Goal: Information Seeking & Learning: Find specific page/section

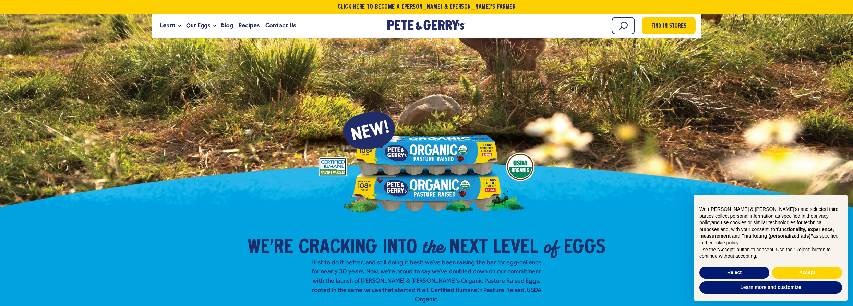
scroll to position [187, 0]
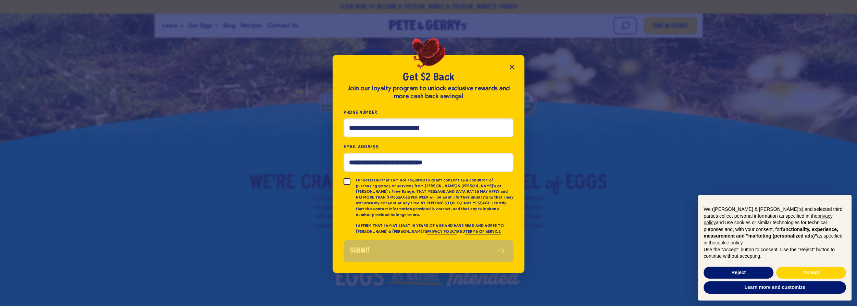
click at [514, 70] on icon "Close popup" at bounding box center [512, 67] width 8 height 8
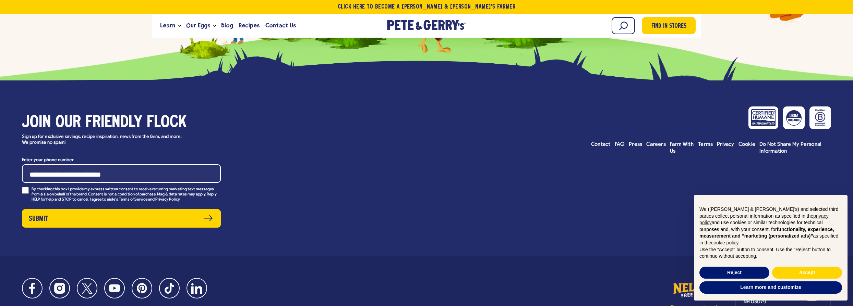
scroll to position [3557, 0]
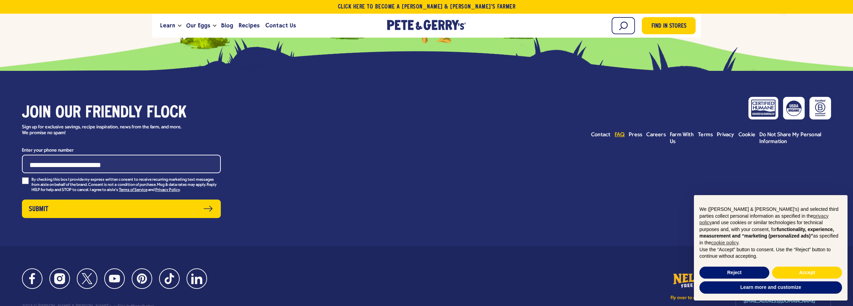
click at [622, 132] on span "FAQ" at bounding box center [619, 134] width 10 height 5
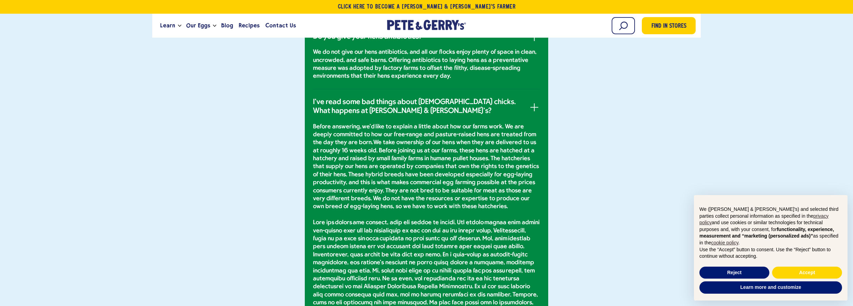
scroll to position [685, 0]
